Goal: Information Seeking & Learning: Understand process/instructions

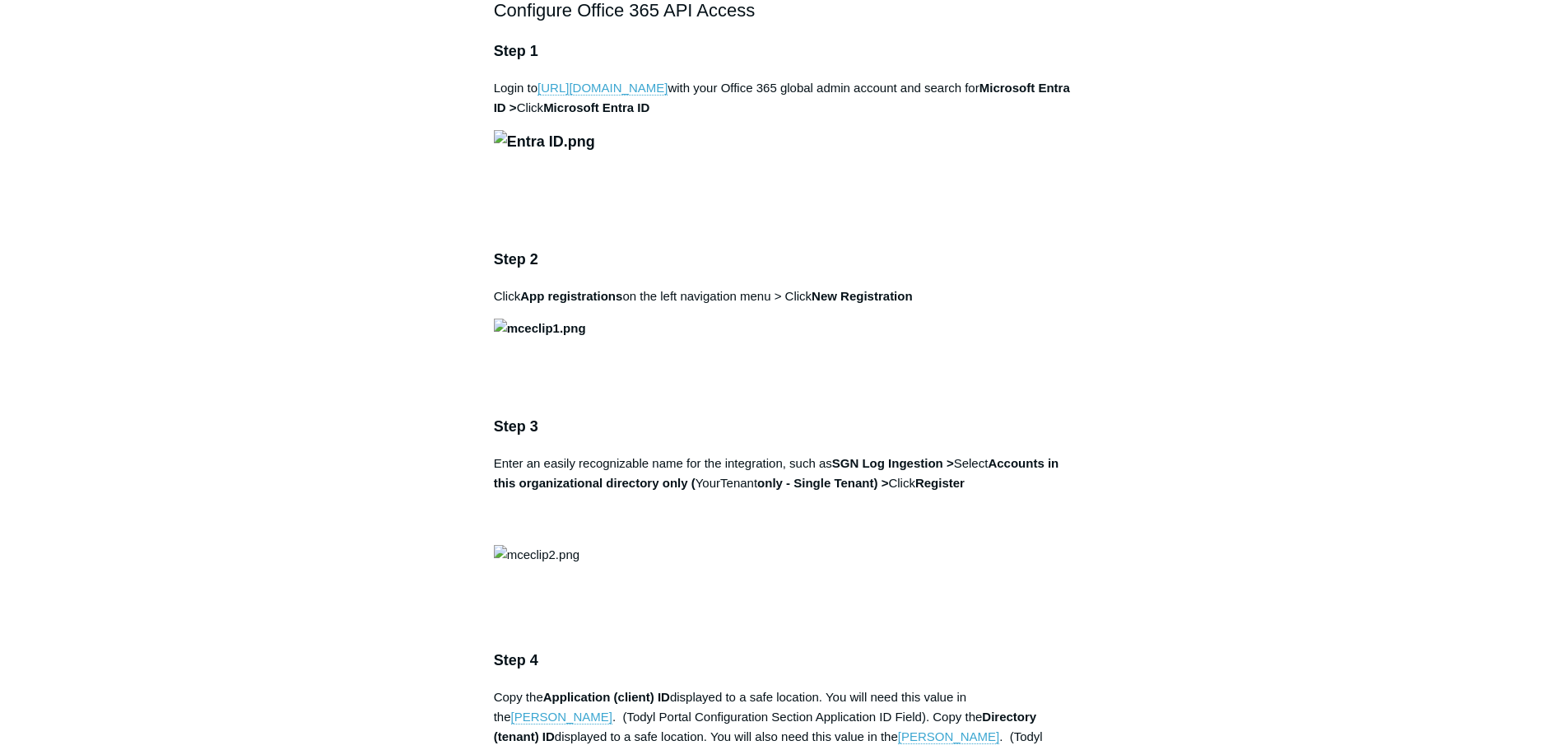
scroll to position [1152, 0]
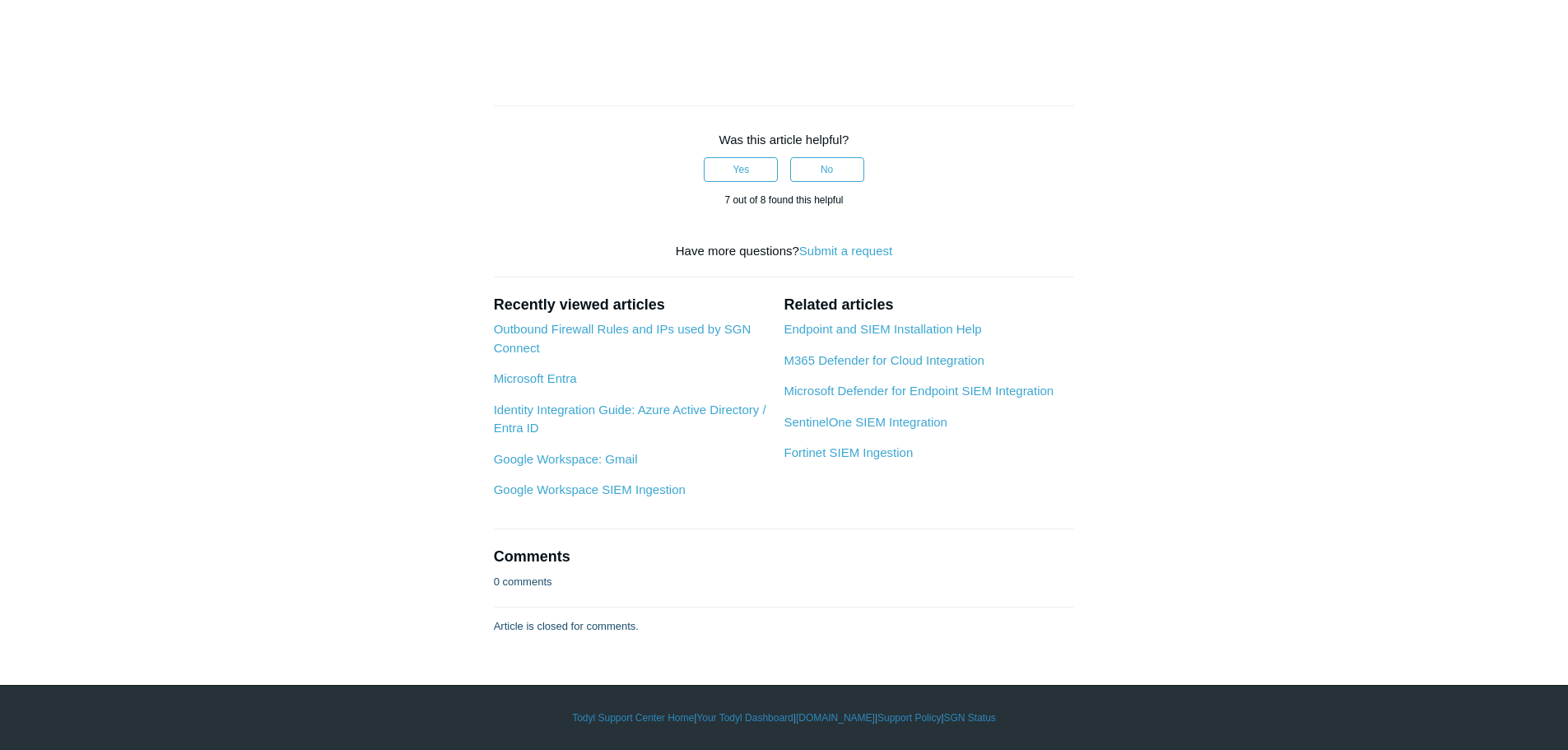
scroll to position [6338, 0]
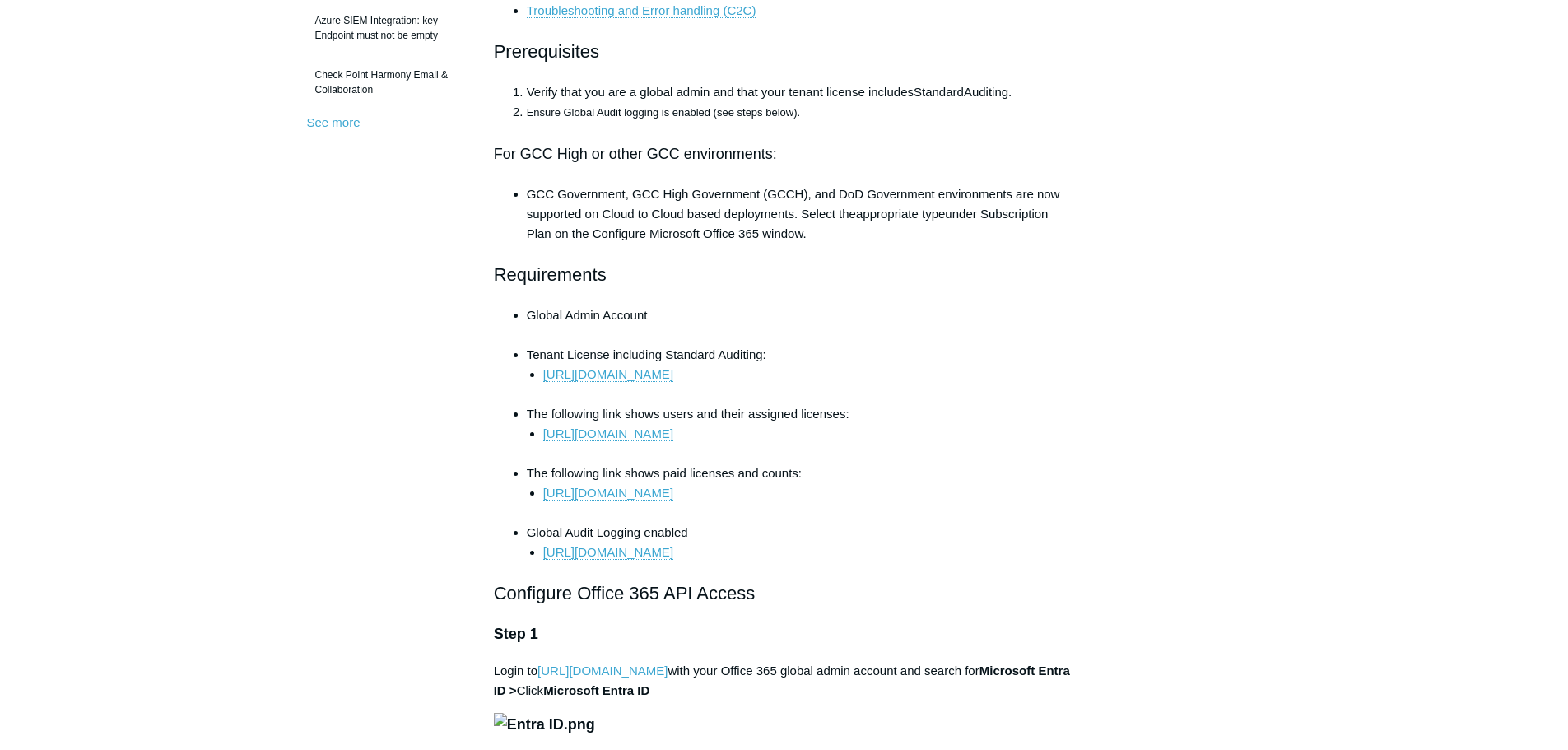
scroll to position [0, 0]
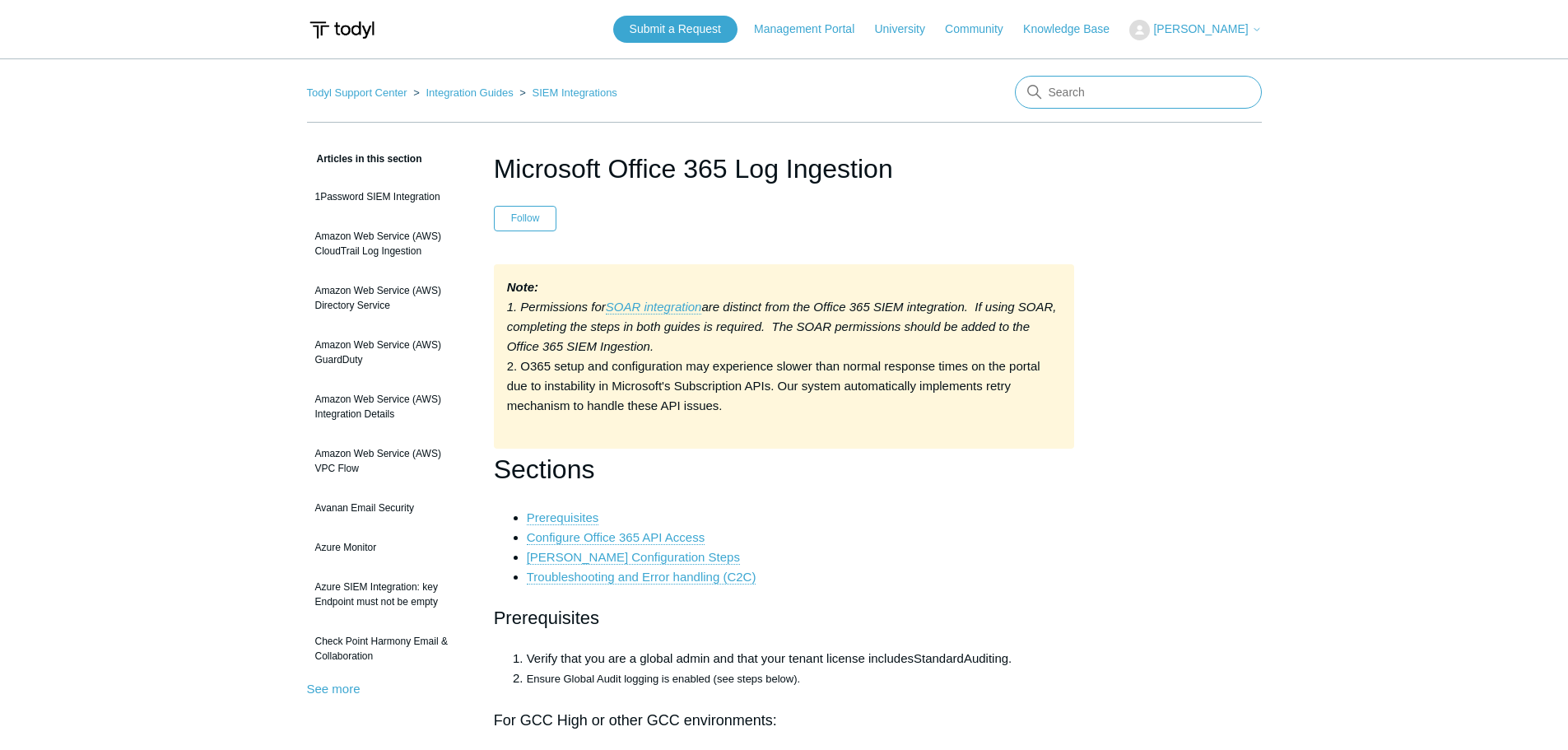
click at [1082, 101] on input "Search" at bounding box center [1137, 92] width 247 height 33
click at [1073, 86] on input "Search" at bounding box center [1137, 92] width 247 height 33
click at [1116, 77] on input "Search" at bounding box center [1137, 92] width 247 height 33
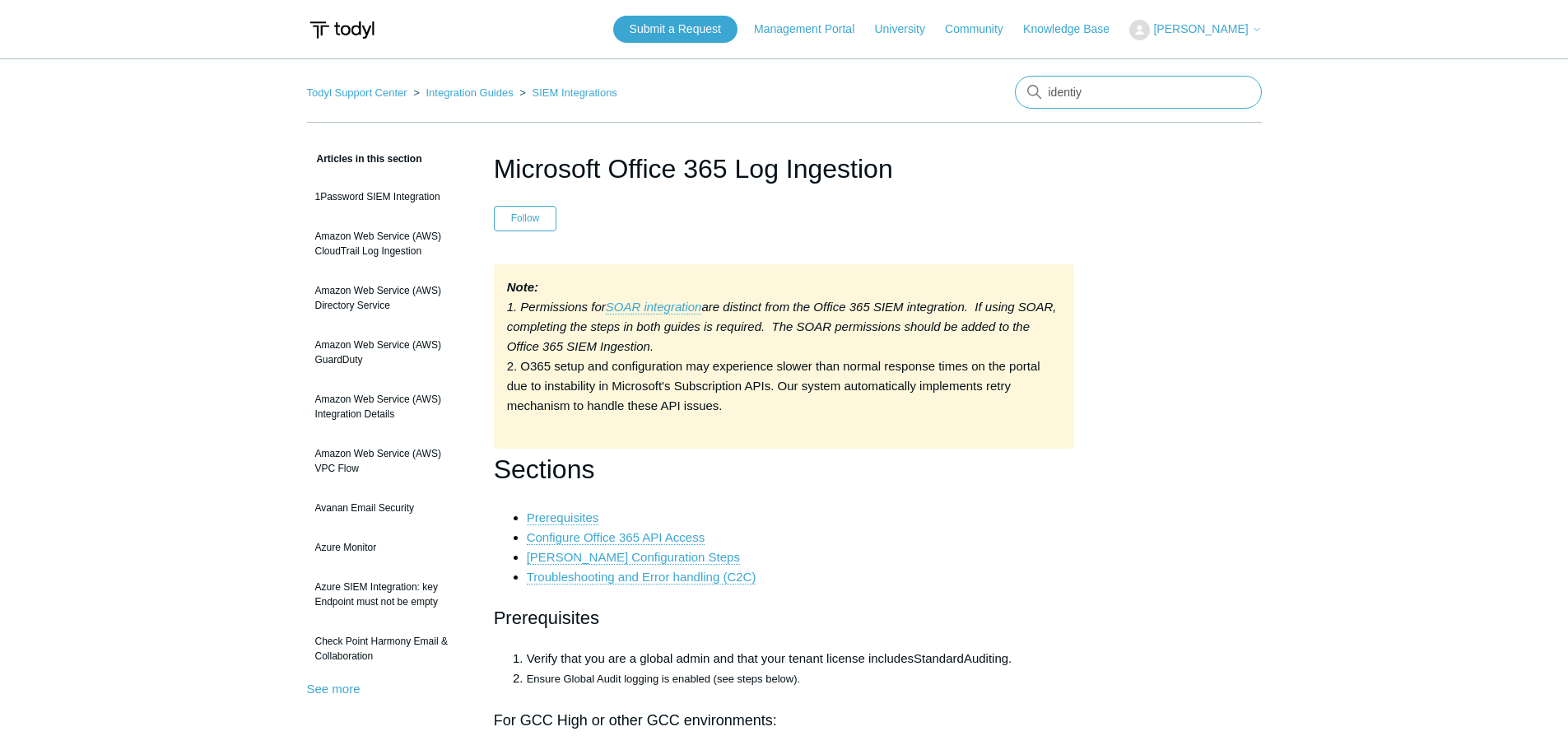
type input "identiy"
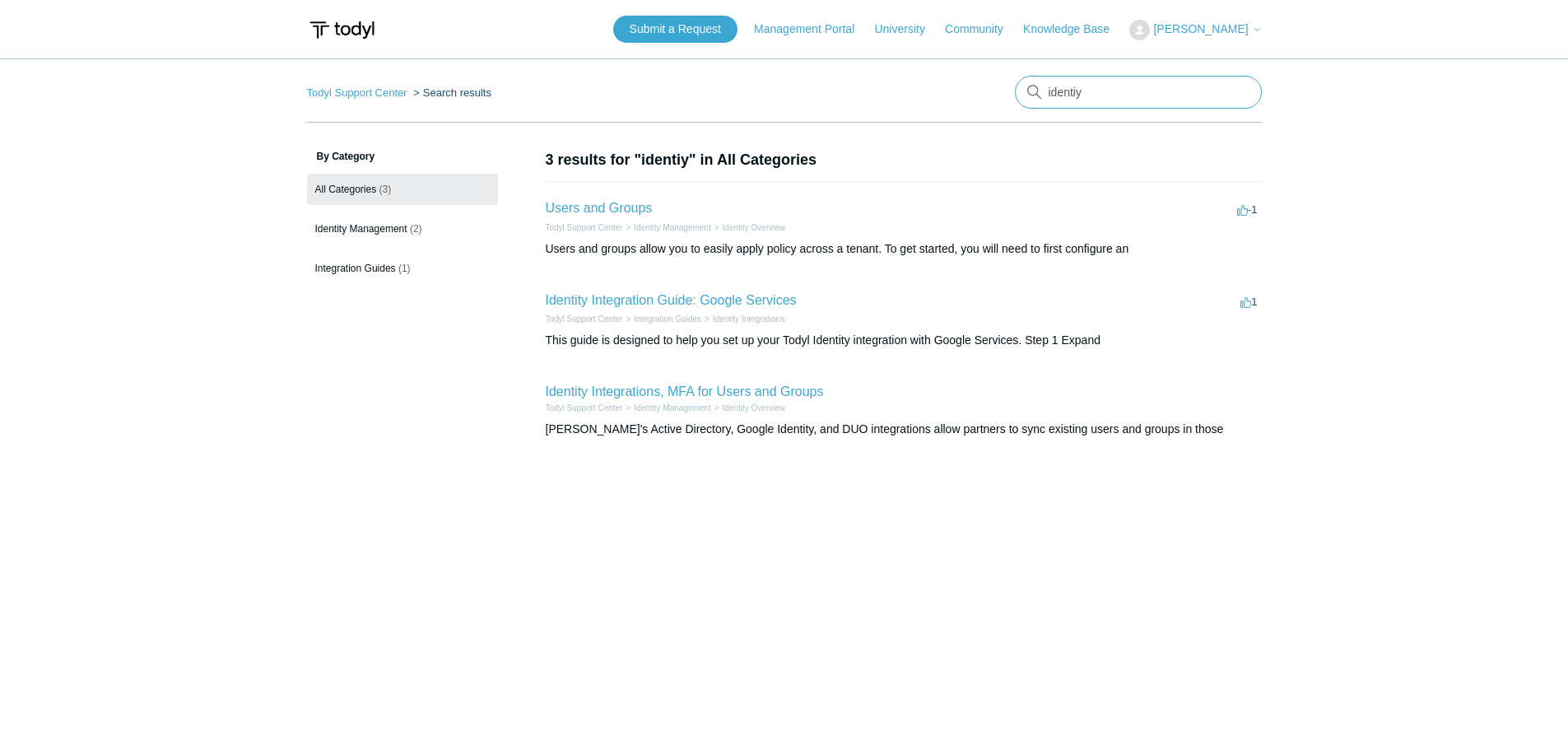
drag, startPoint x: 1116, startPoint y: 88, endPoint x: 942, endPoint y: 86, distance: 174.0
click at [942, 86] on nav "Todyl Support Center Search results There are no matching results in this help …" at bounding box center [784, 99] width 955 height 47
type input "entra"
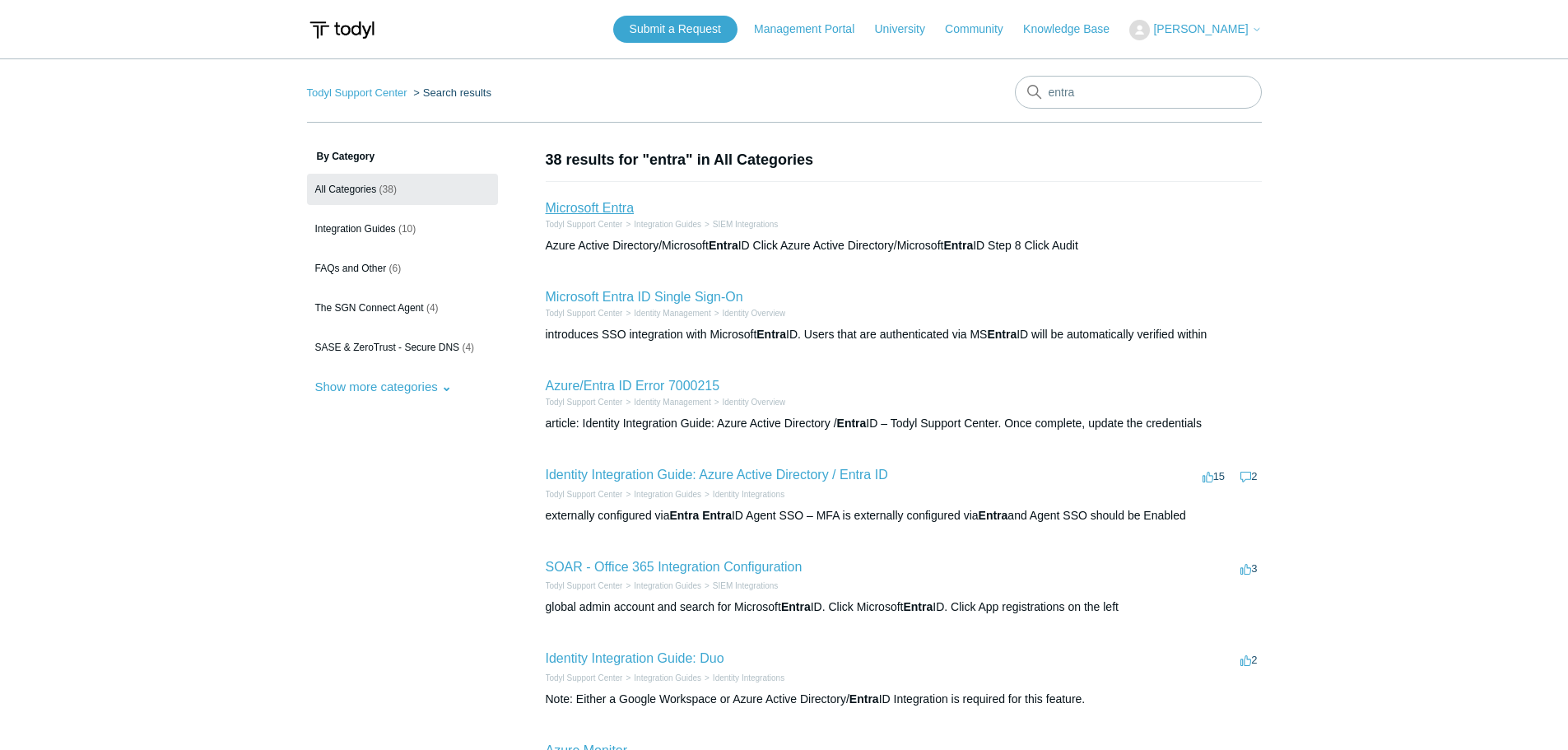
click at [608, 202] on link "Microsoft Entra" at bounding box center [590, 208] width 89 height 14
click at [718, 477] on link "Identity Integration Guide: Azure Active Directory / Entra ID" at bounding box center [717, 474] width 342 height 14
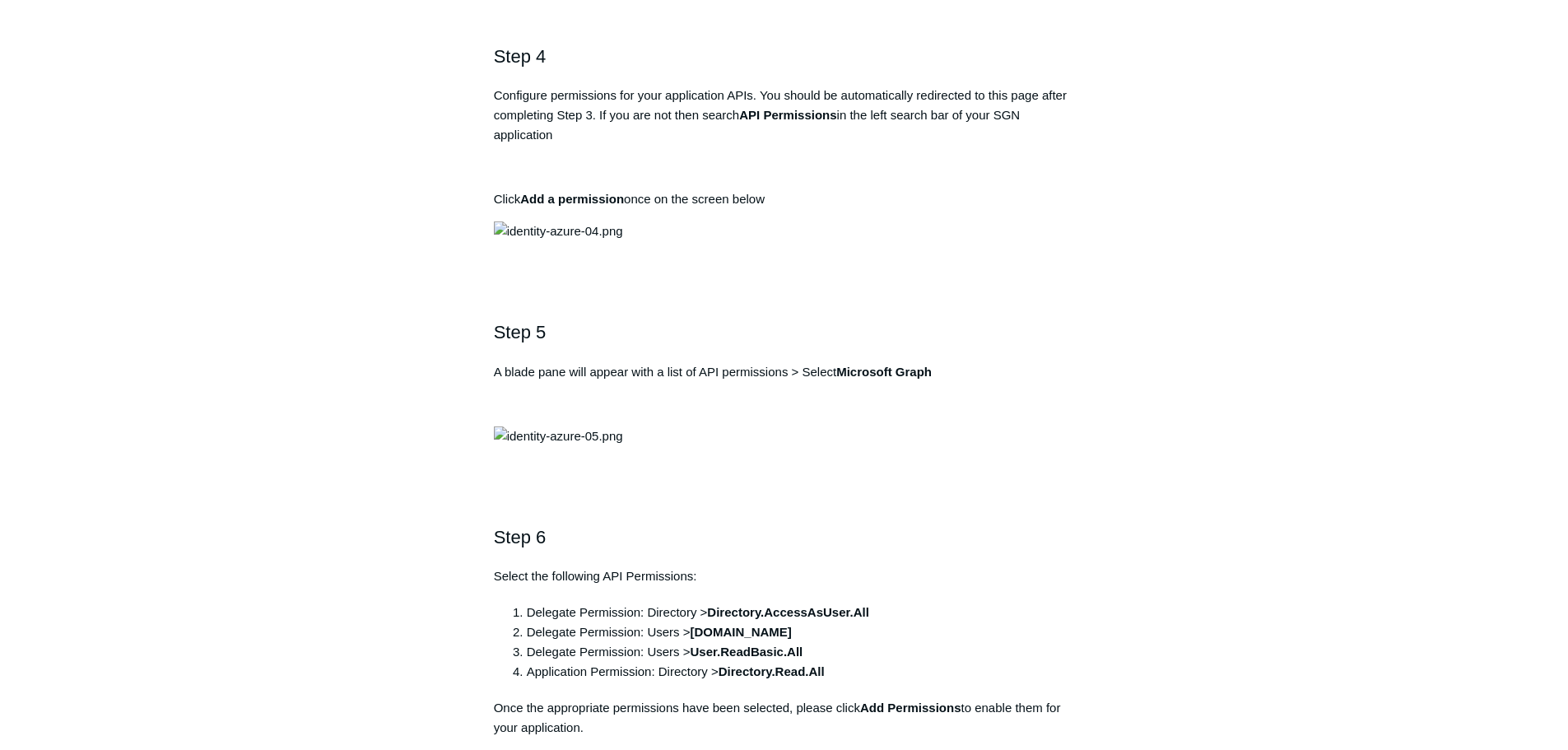
scroll to position [1399, 0]
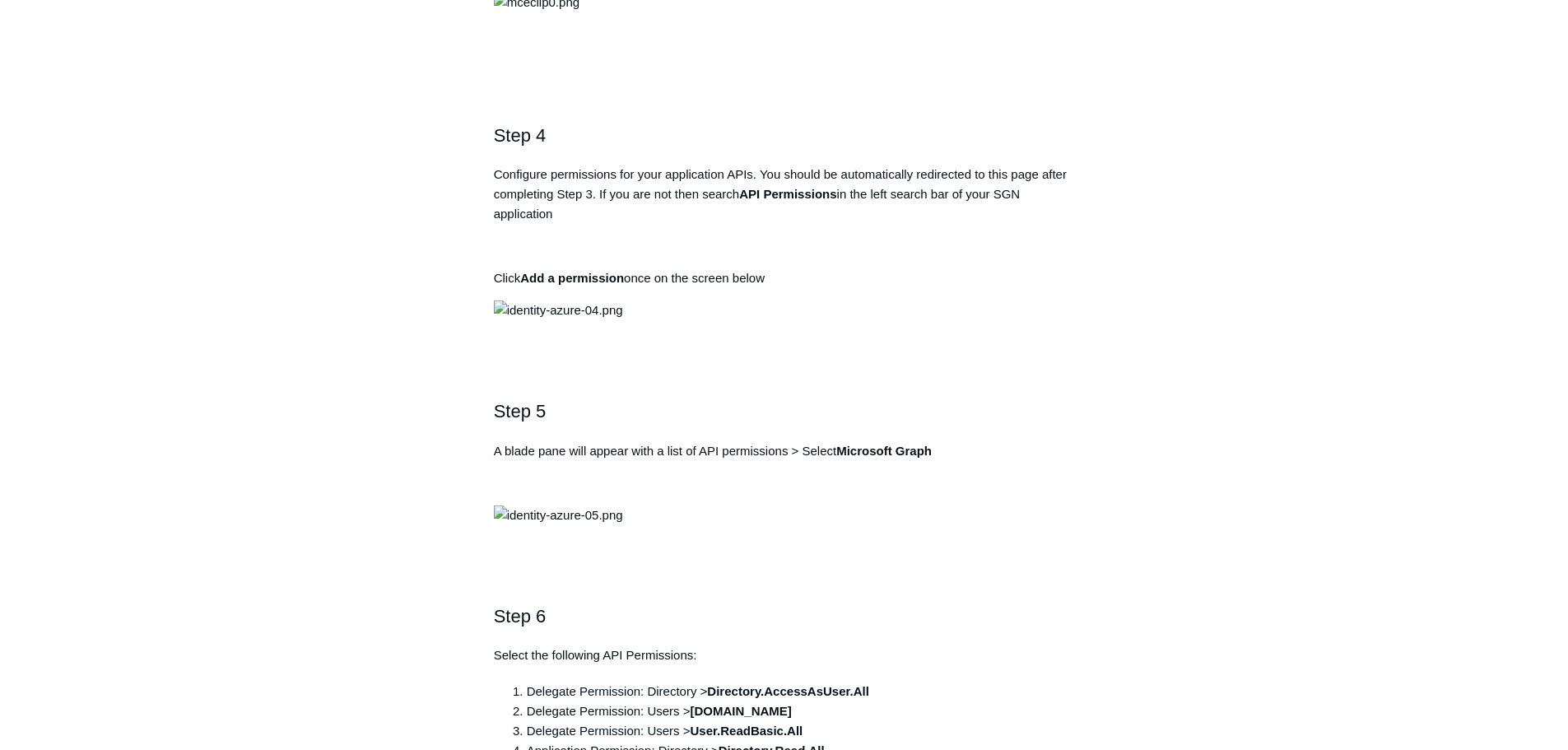
drag, startPoint x: 795, startPoint y: 448, endPoint x: 465, endPoint y: 465, distance: 330.4
drag, startPoint x: 781, startPoint y: 458, endPoint x: 503, endPoint y: 462, distance: 278.0
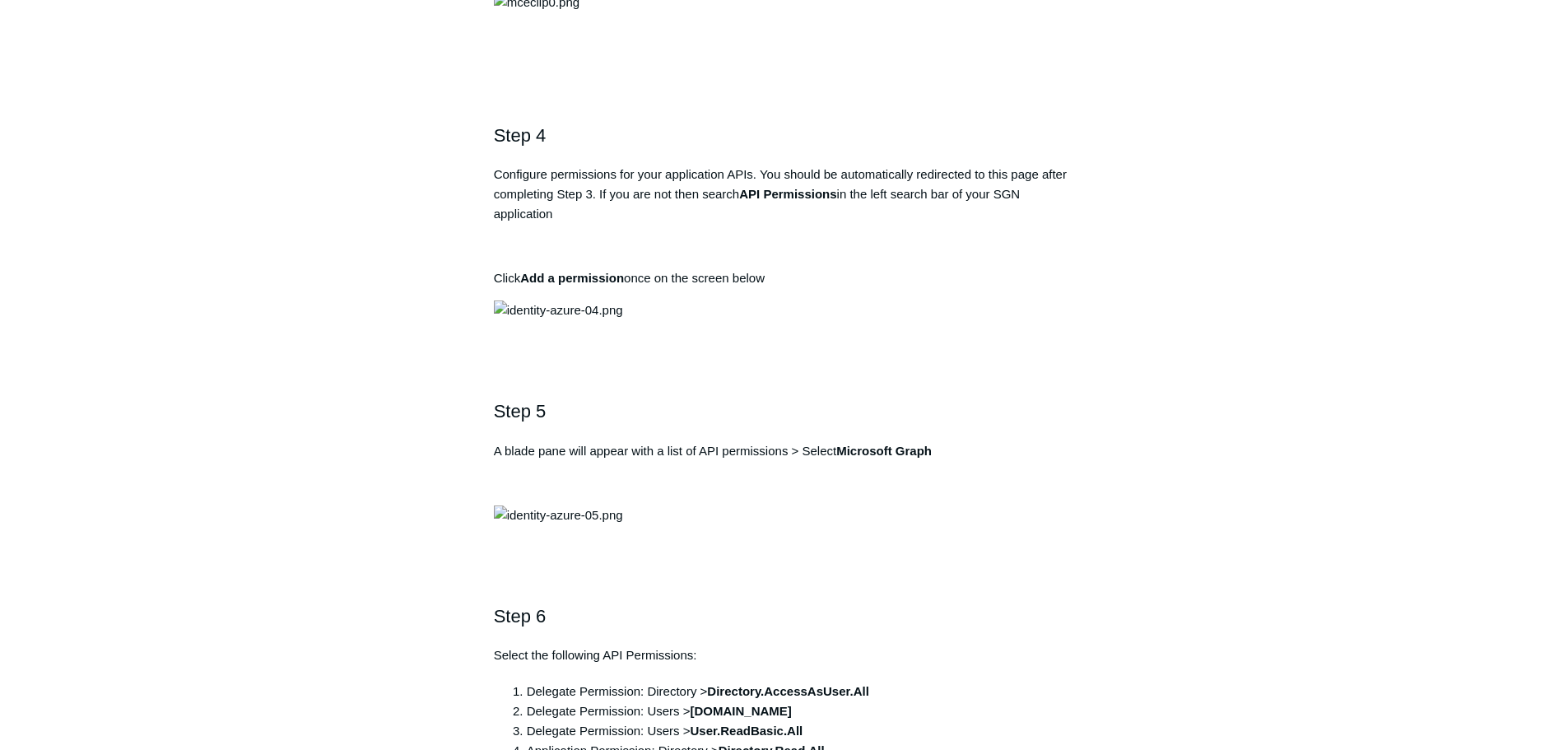
copy pre "[URL][DOMAIN_NAME]"
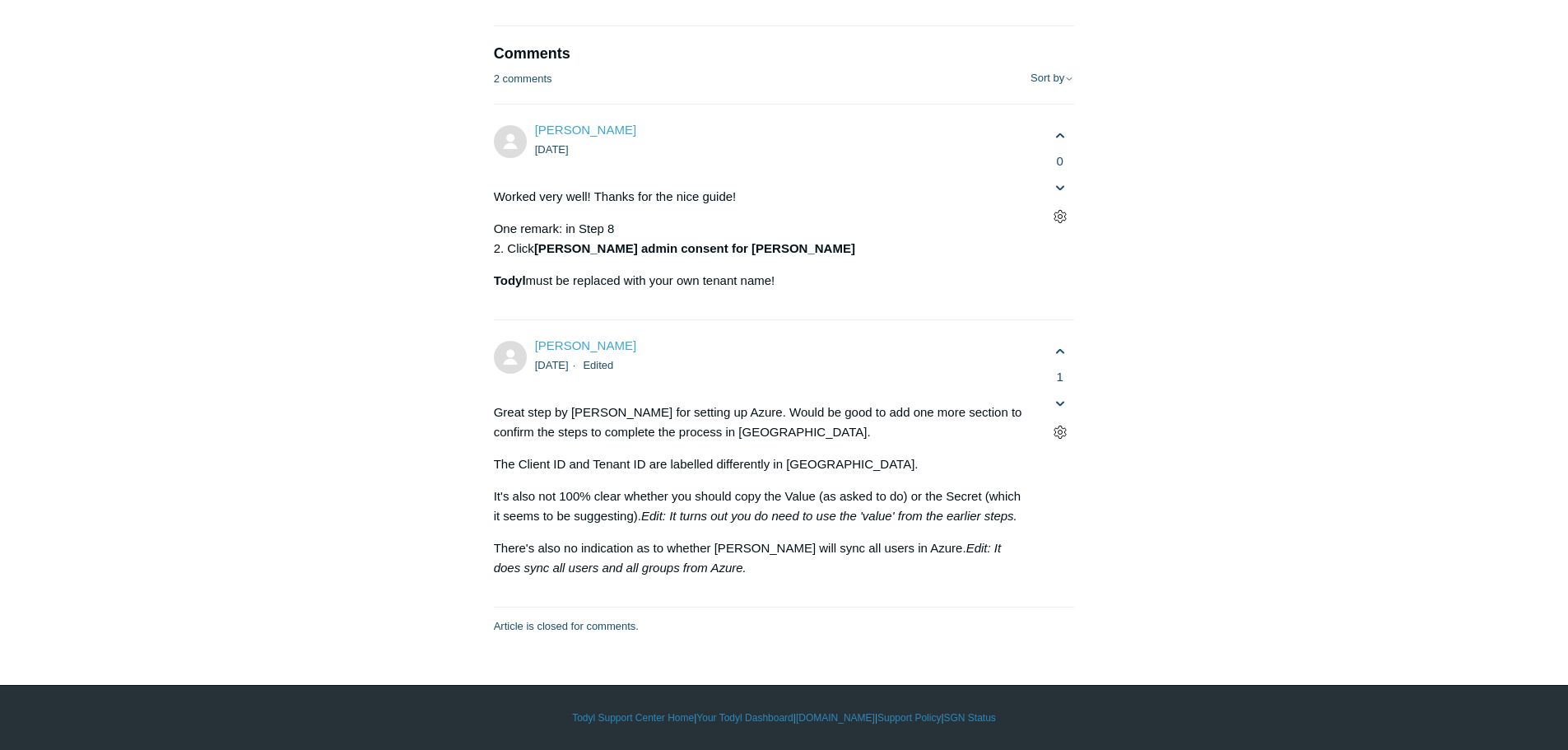
scroll to position [5926, 0]
